Goal: Information Seeking & Learning: Understand process/instructions

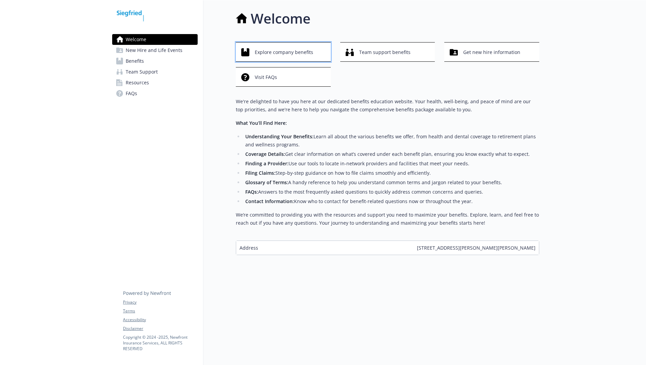
click at [276, 52] on span "Explore company benefits" at bounding box center [284, 52] width 58 height 13
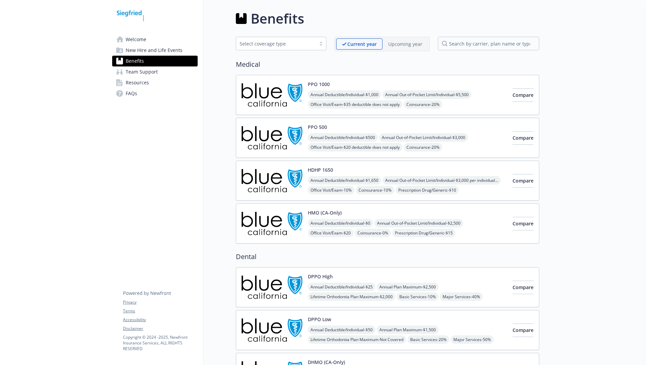
click at [134, 39] on span "Welcome" at bounding box center [136, 39] width 21 height 11
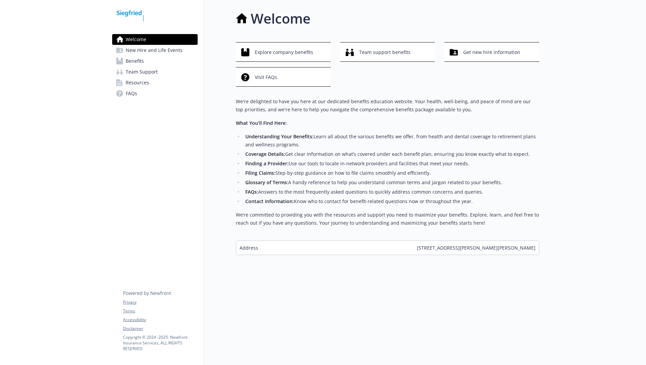
click at [147, 51] on span "New Hire and Life Events" at bounding box center [154, 50] width 57 height 11
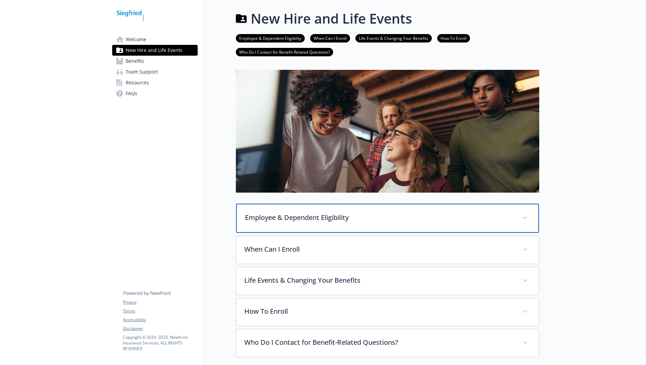
click at [302, 216] on p "Employee & Dependent Eligibility" at bounding box center [379, 218] width 269 height 10
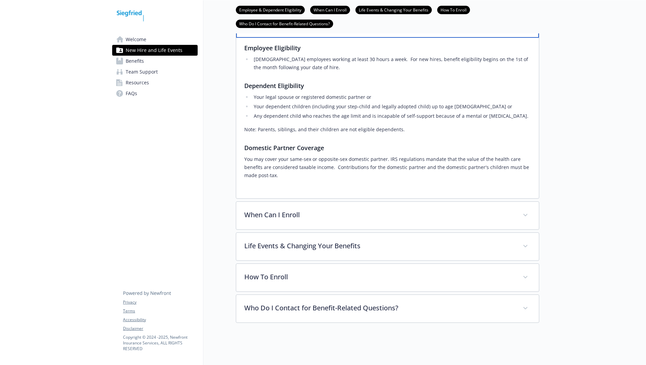
scroll to position [207, 0]
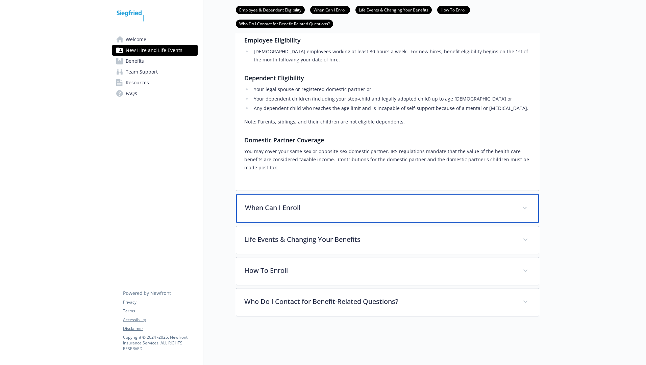
click at [474, 203] on p "When Can I Enroll" at bounding box center [379, 208] width 269 height 10
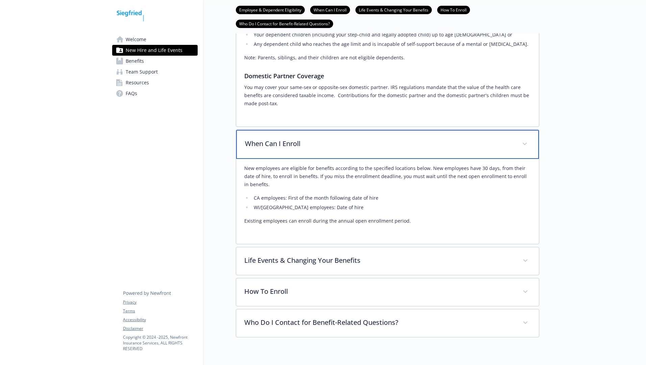
scroll to position [292, 0]
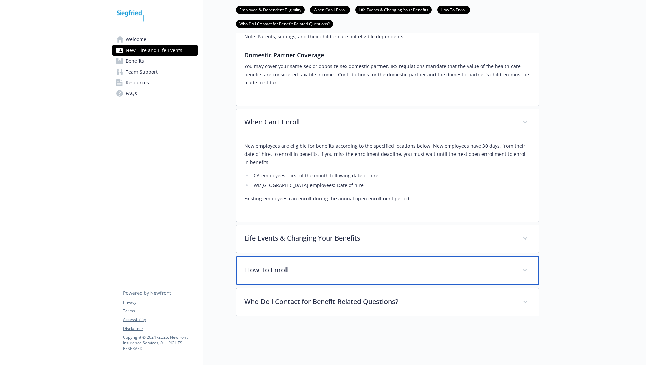
click at [283, 267] on p "How To Enroll" at bounding box center [379, 270] width 269 height 10
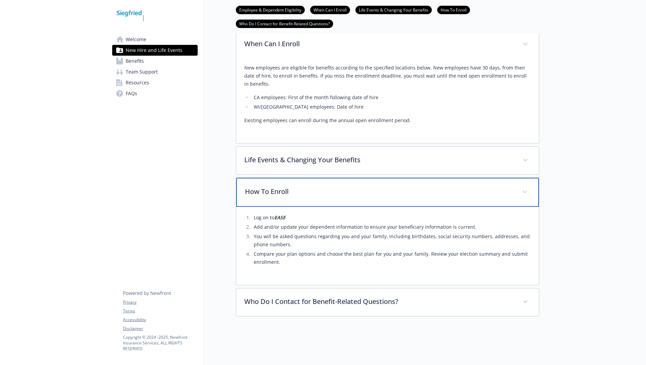
scroll to position [370, 0]
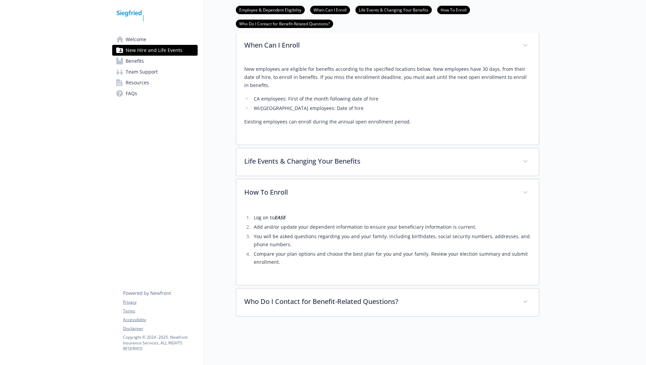
click at [139, 62] on span "Benefits" at bounding box center [135, 61] width 18 height 11
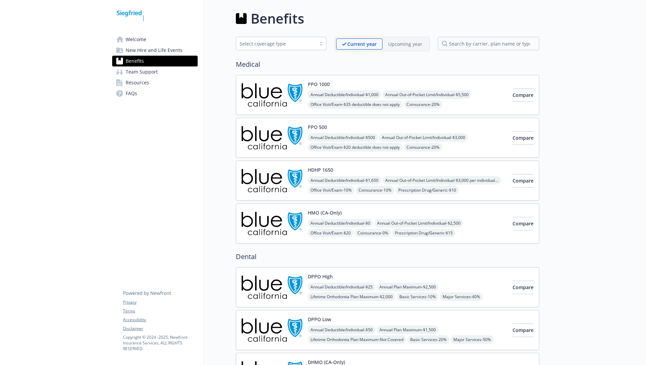
click at [147, 72] on span "Team Support" at bounding box center [142, 72] width 32 height 11
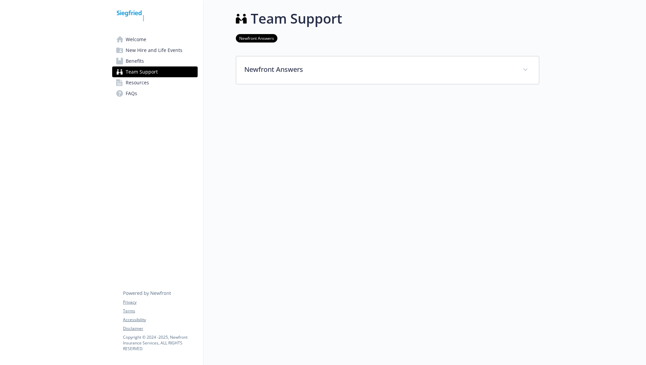
click at [137, 38] on span "Welcome" at bounding box center [136, 39] width 21 height 11
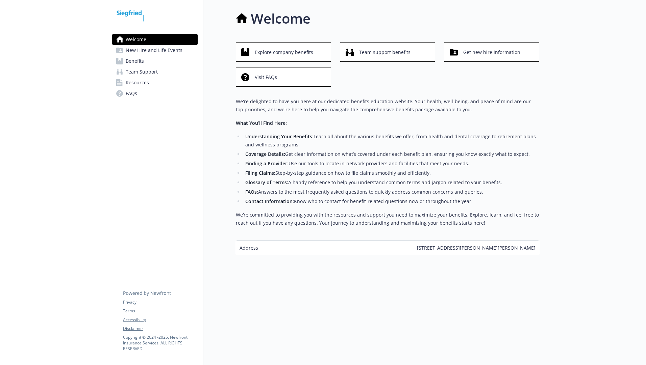
click at [136, 60] on span "Benefits" at bounding box center [135, 61] width 18 height 11
